Goal: Task Accomplishment & Management: Manage account settings

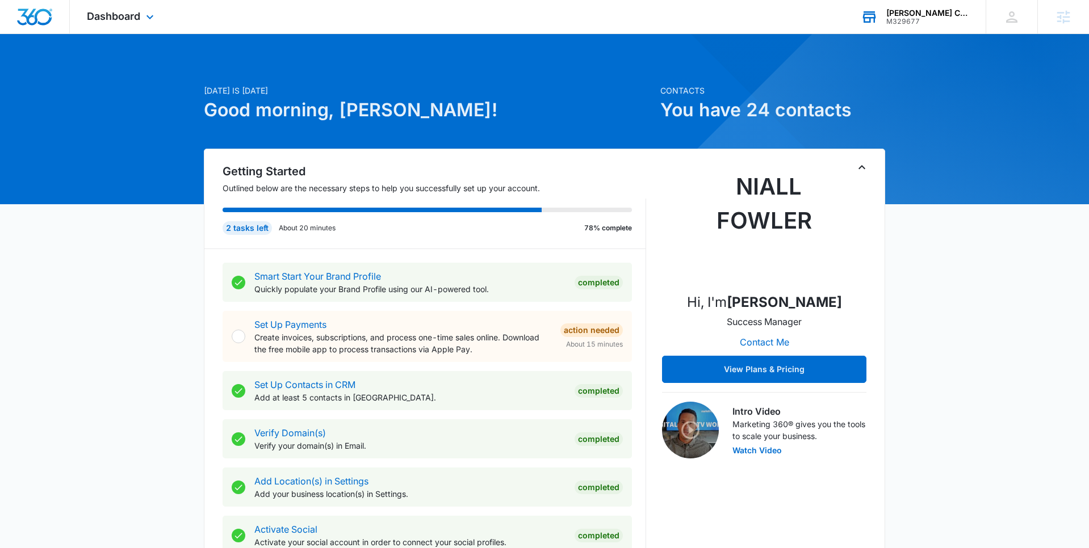
click at [927, 14] on div "[PERSON_NAME] Construction and Maintenance LLC" at bounding box center [927, 13] width 83 height 9
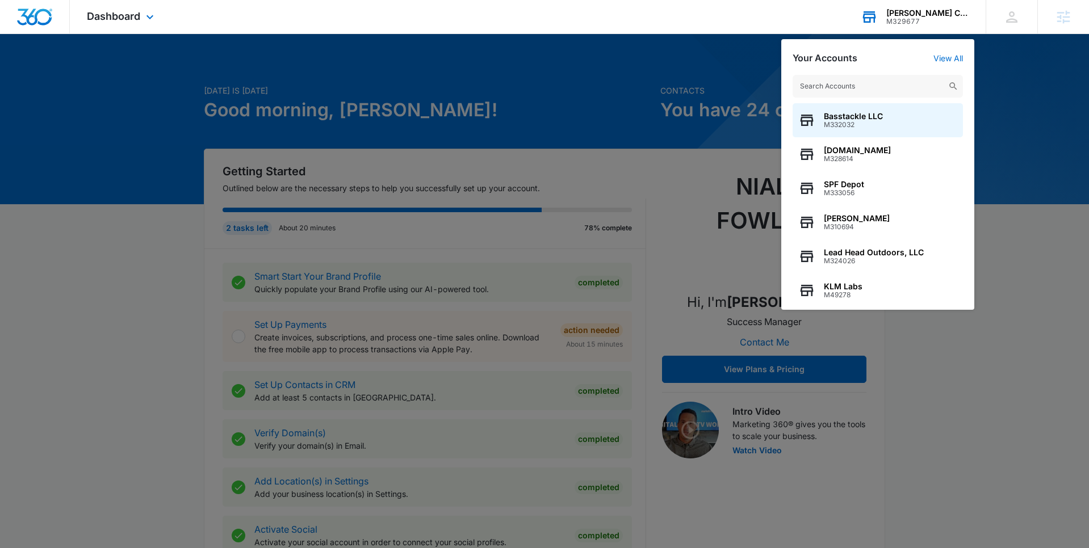
click at [943, 68] on div "Basstackle LLC M332032 MovieDetective.net M328614 SPF Depot M333056 Laidlaw's H…" at bounding box center [877, 187] width 193 height 246
click at [950, 55] on link "View All" at bounding box center [948, 58] width 30 height 10
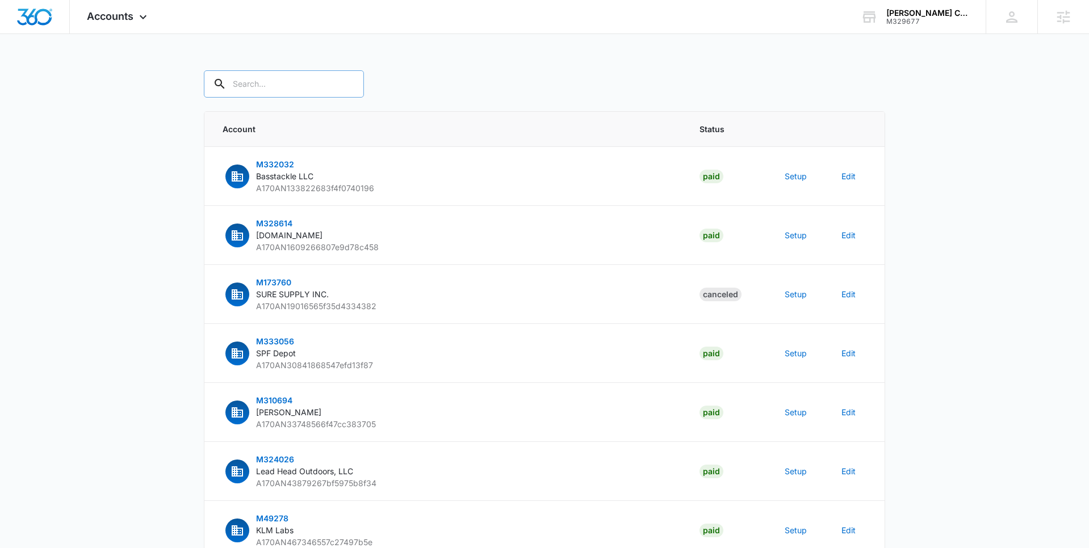
click at [279, 82] on input "text" at bounding box center [284, 83] width 160 height 27
paste input "https://spinosaconstruction.com/"
type input "https://spinosaconstruction.com/"
paste input "M329677"
type input "M329677"
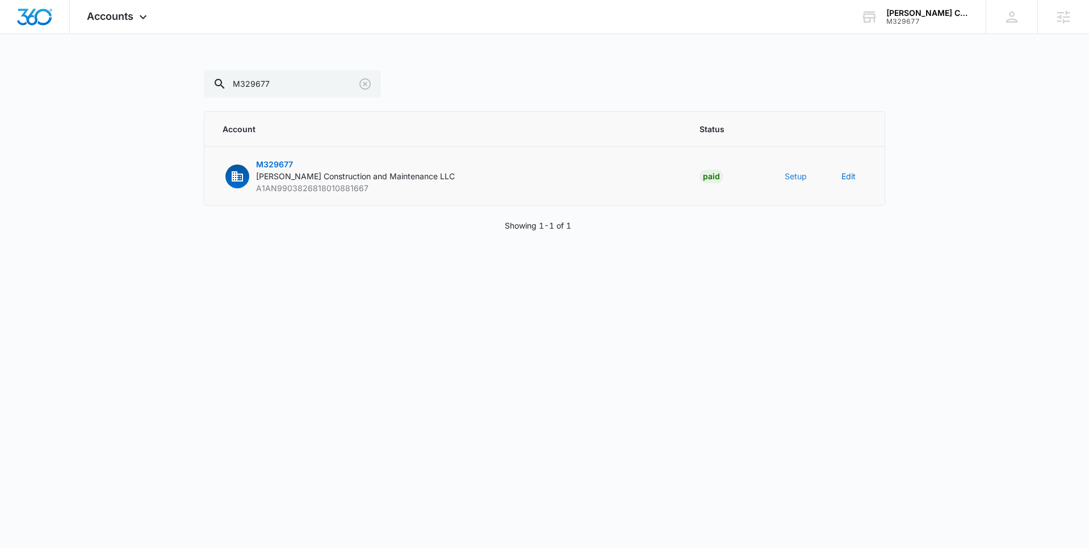
click at [799, 178] on button "Setup" at bounding box center [796, 176] width 22 height 12
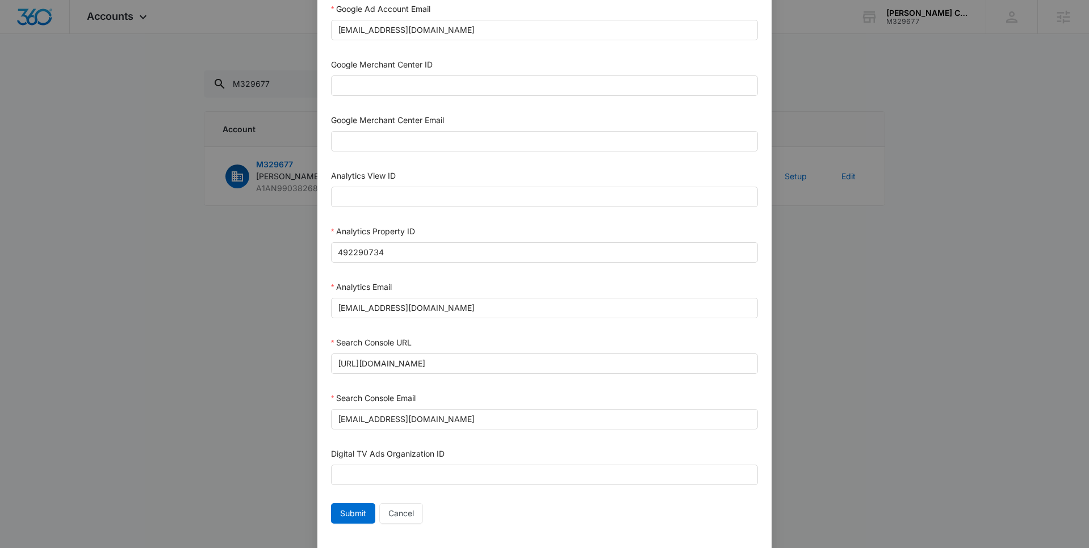
scroll to position [464, 0]
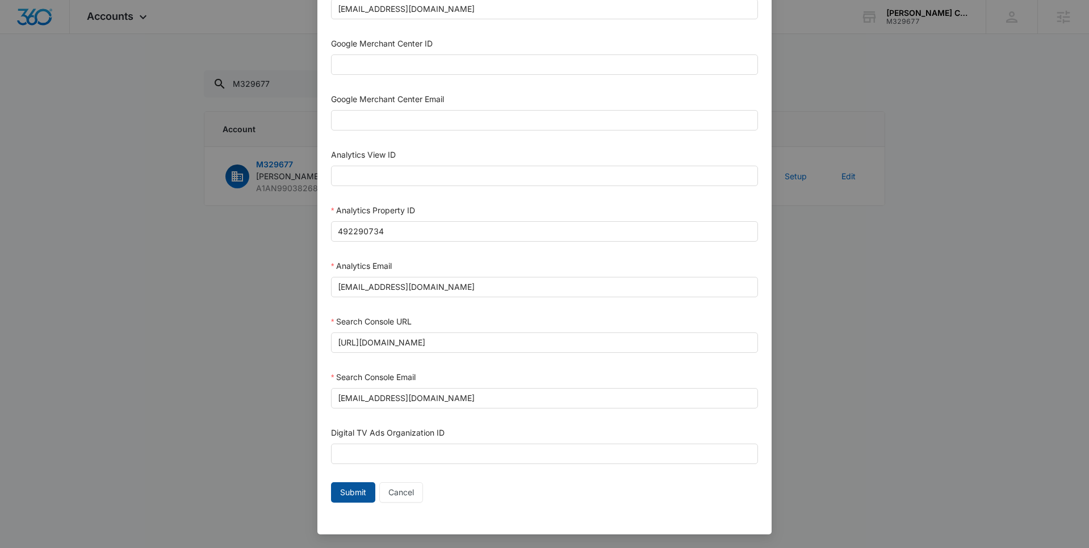
click at [349, 492] on span "Submit" at bounding box center [353, 493] width 26 height 12
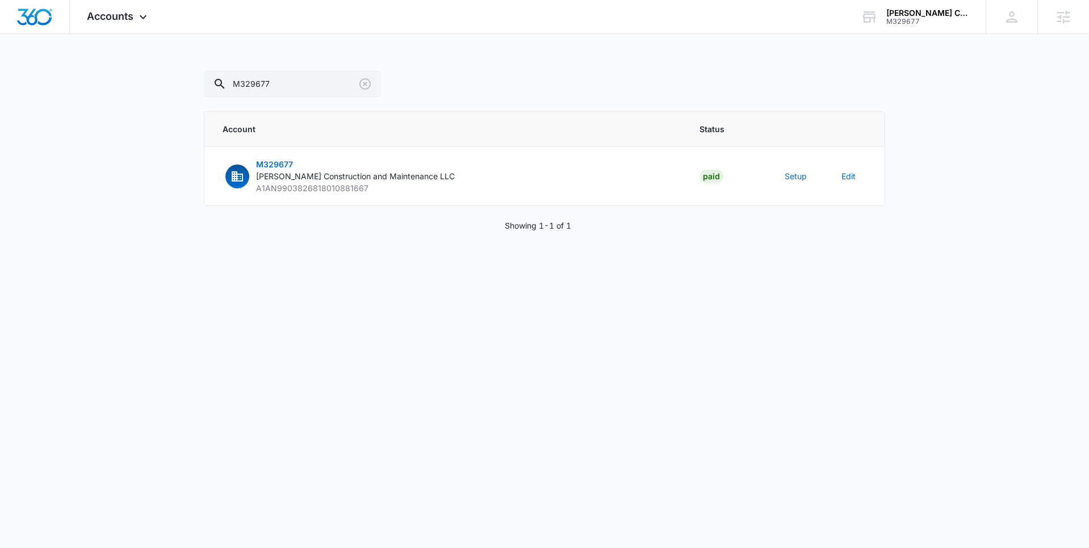
scroll to position [453, 0]
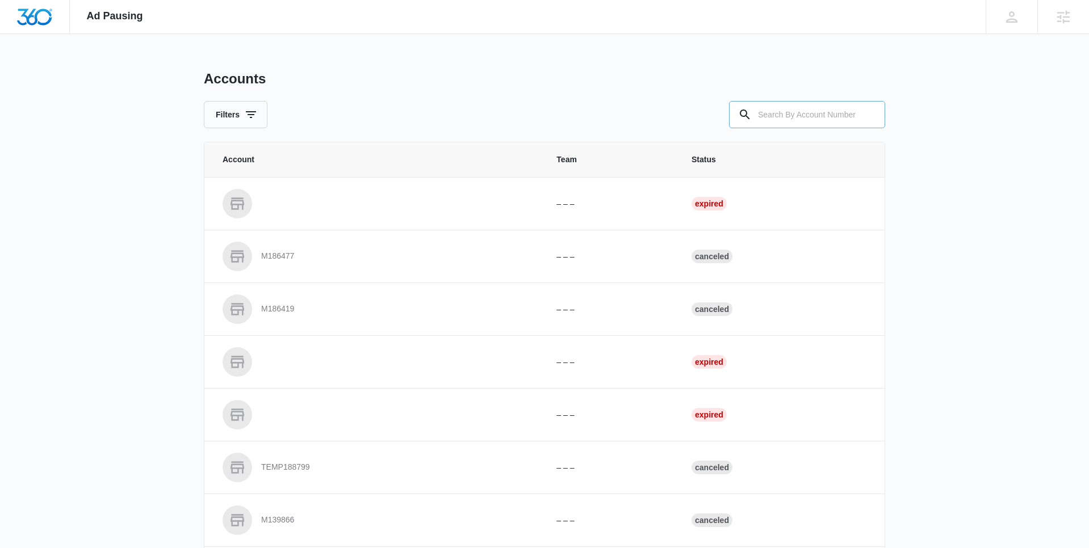
click at [776, 113] on input "text" at bounding box center [807, 114] width 156 height 27
paste input "M329677"
type input "M329677"
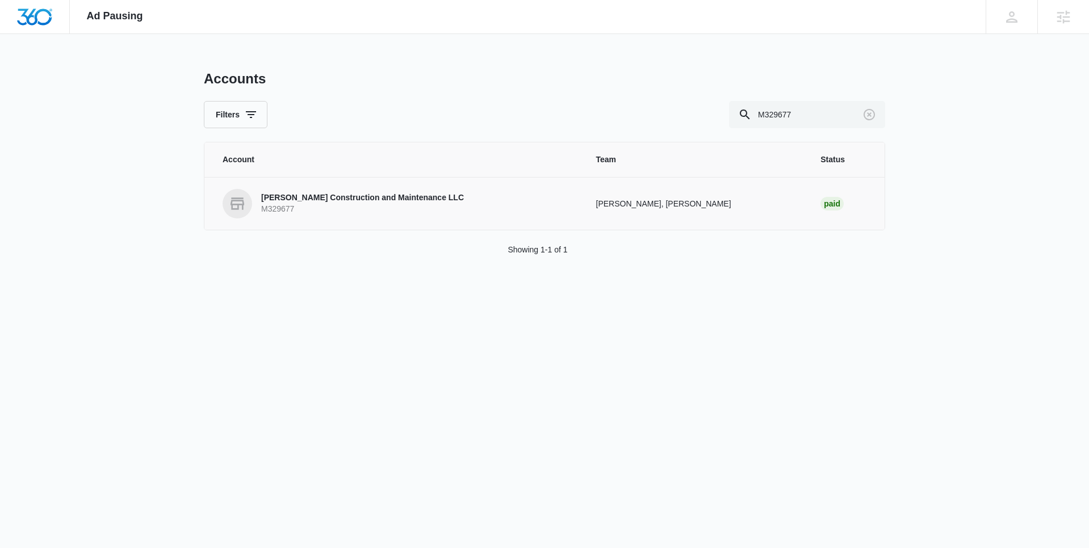
click at [401, 212] on p "M329677" at bounding box center [362, 209] width 203 height 11
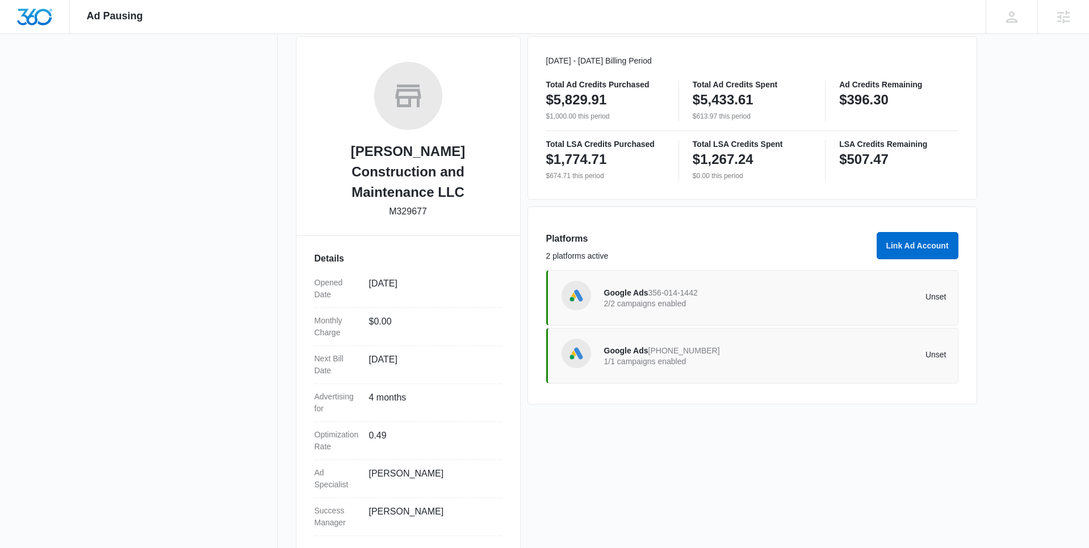
scroll to position [154, 0]
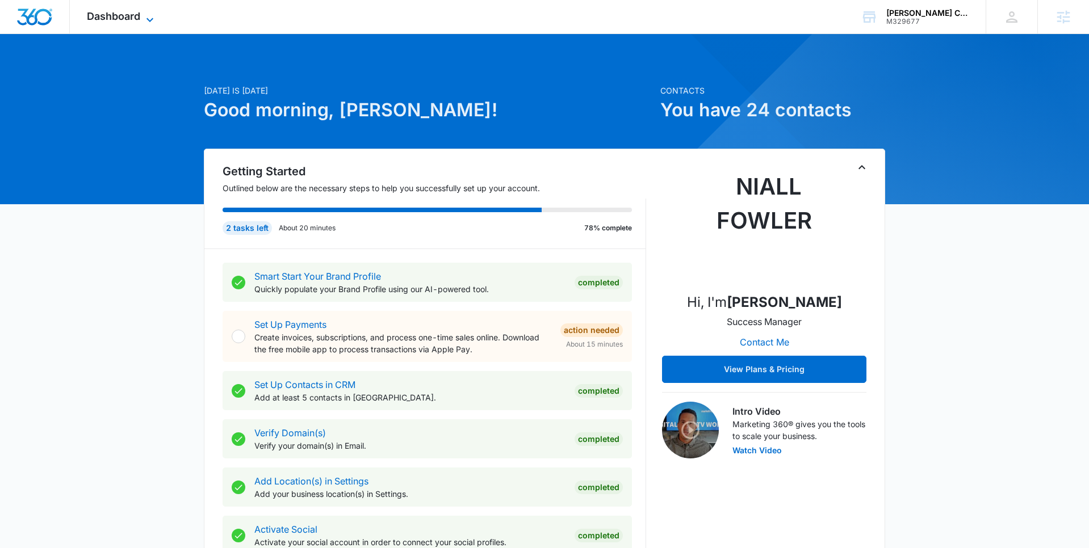
click at [146, 22] on icon at bounding box center [150, 20] width 14 height 14
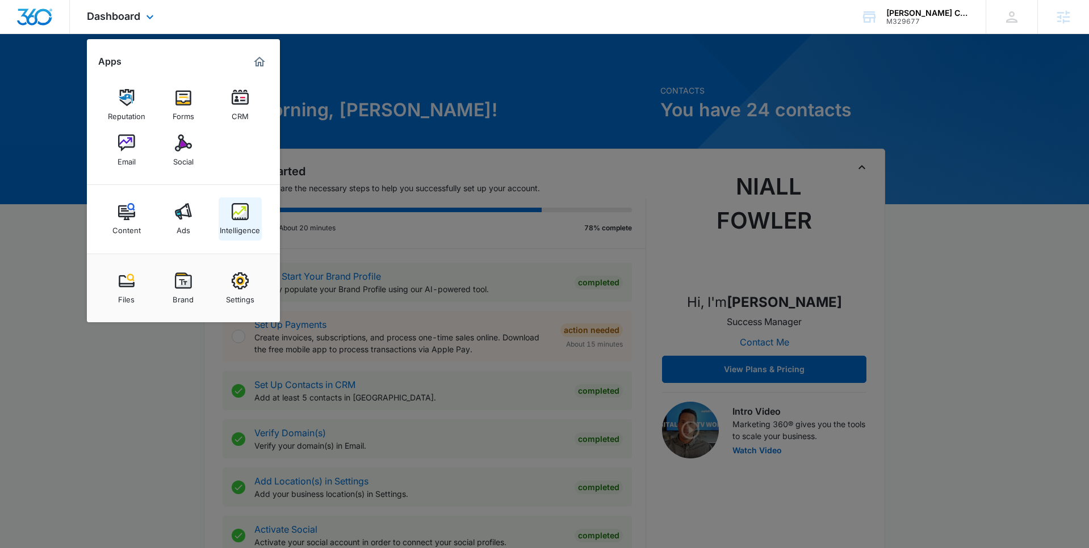
click at [237, 220] on div "Intelligence" at bounding box center [240, 227] width 40 height 15
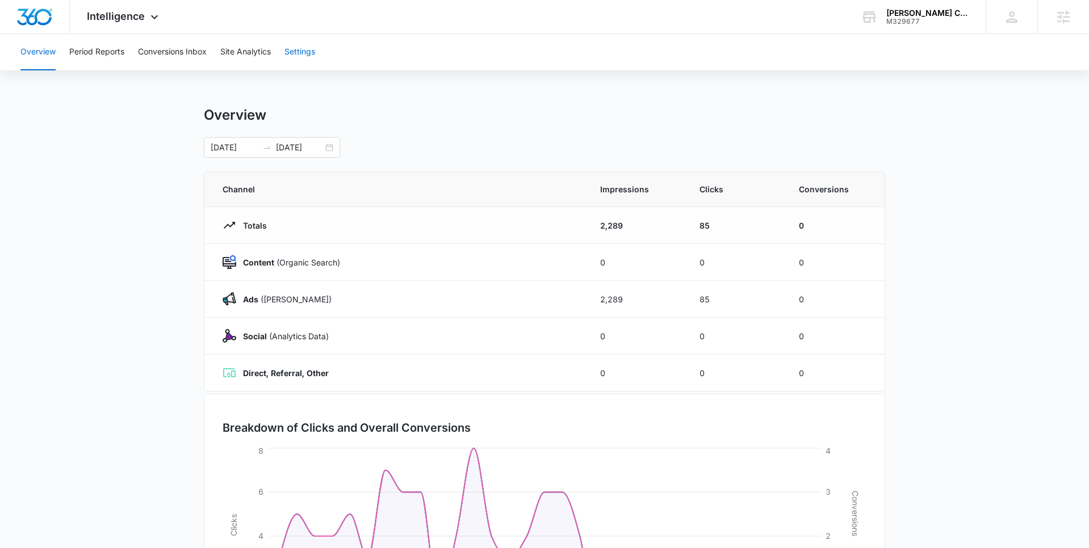
click at [306, 57] on button "Settings" at bounding box center [299, 52] width 31 height 36
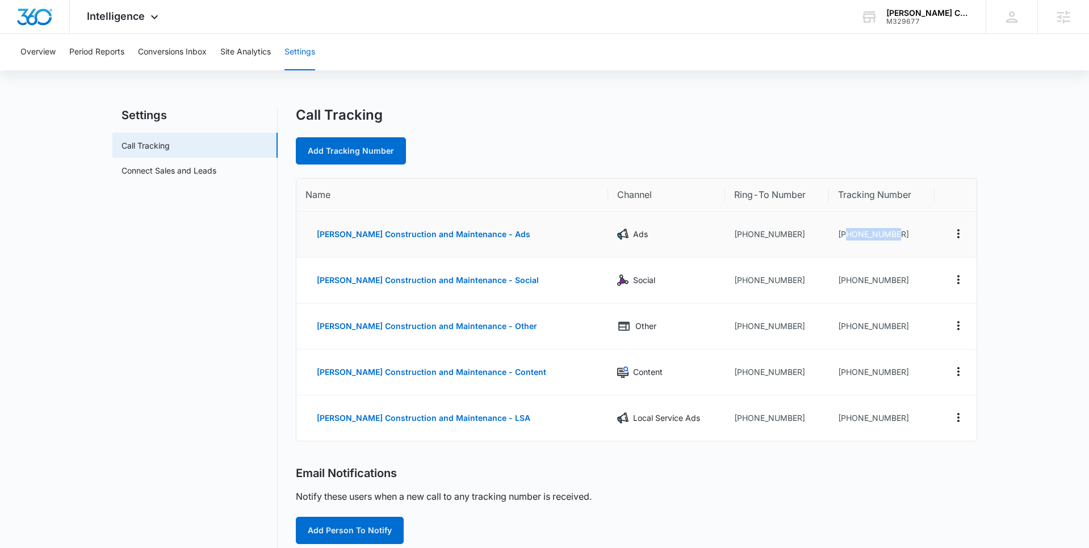
drag, startPoint x: 899, startPoint y: 237, endPoint x: 835, endPoint y: 236, distance: 63.6
click at [835, 236] on td "[PHONE_NUMBER]" at bounding box center [882, 235] width 106 height 46
copy td "9782050063"
